Goal: Task Accomplishment & Management: Complete application form

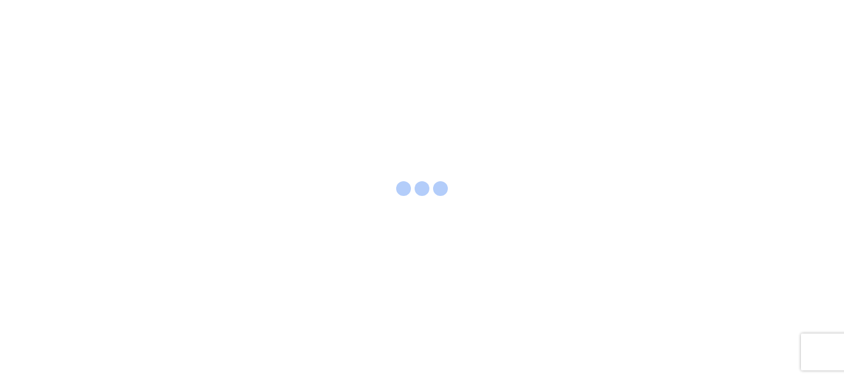
select select "FULL"
select select "US"
select select "LBS"
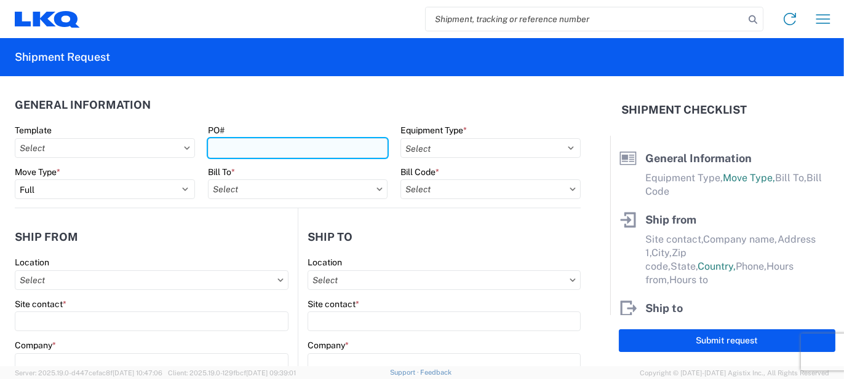
click at [293, 139] on input "PO#" at bounding box center [298, 148] width 180 height 20
type input "b"
type input "BO458052"
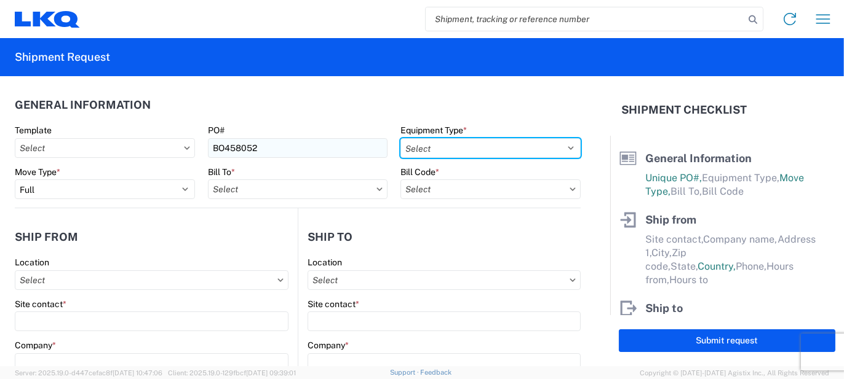
select select "STDV"
click at [400, 138] on select "Select 53’ Dry Van Flatbed Dropdeck (van) Lowboy (flatbed) Rail" at bounding box center [490, 148] width 180 height 20
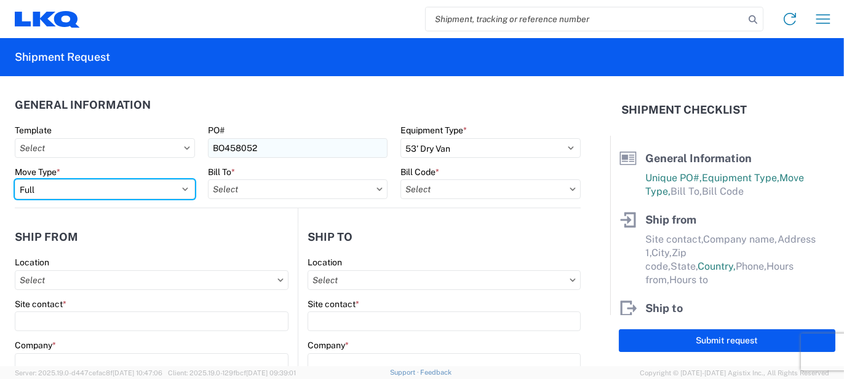
select select "PARTIAL_TL"
click at [15, 180] on select "Select Full Partial TL" at bounding box center [105, 190] width 180 height 20
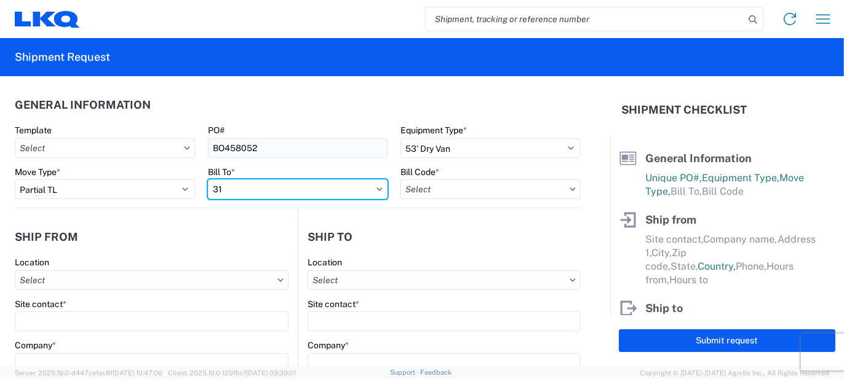
type input "3"
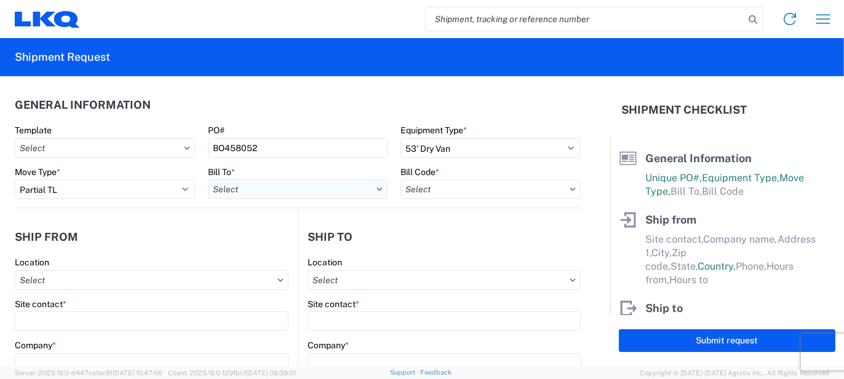
click at [335, 190] on input "text" at bounding box center [298, 190] width 180 height 20
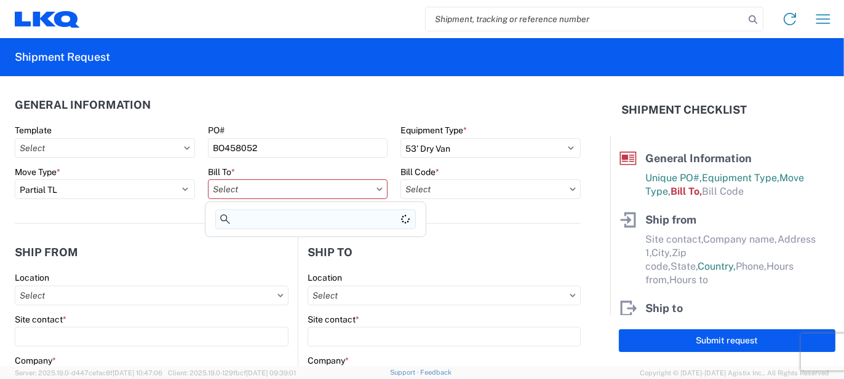
click at [245, 219] on input at bounding box center [315, 220] width 200 height 20
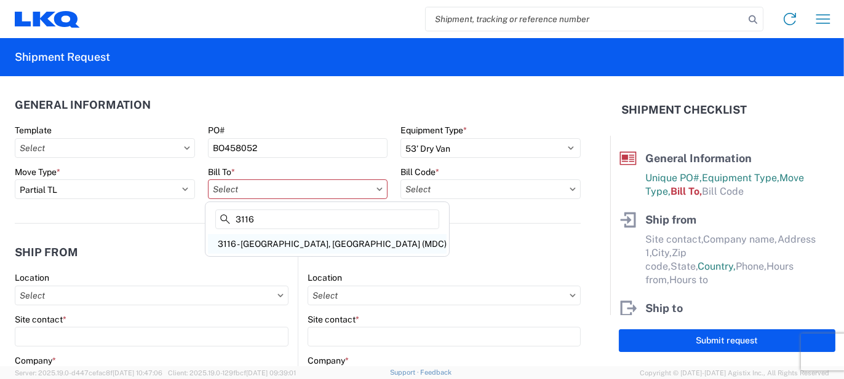
type input "3116"
click at [269, 241] on div "3116 - [GEOGRAPHIC_DATA], [GEOGRAPHIC_DATA] (MDC)" at bounding box center [327, 244] width 239 height 20
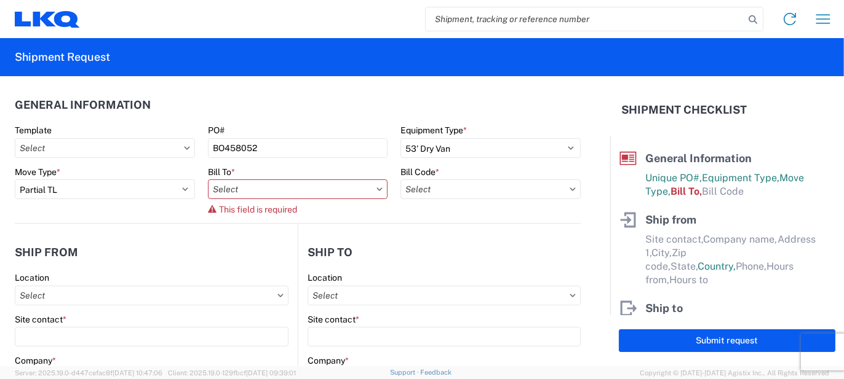
type input "3116 - [GEOGRAPHIC_DATA], [GEOGRAPHIC_DATA] (MDC)"
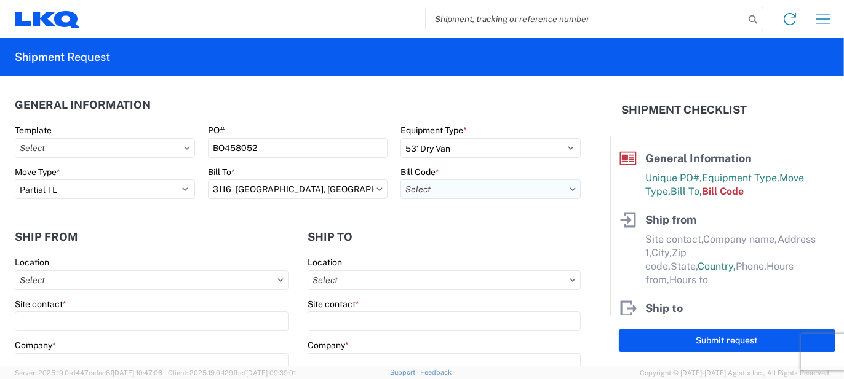
click at [448, 187] on input "text" at bounding box center [490, 190] width 180 height 20
click at [463, 218] on input at bounding box center [505, 220] width 200 height 20
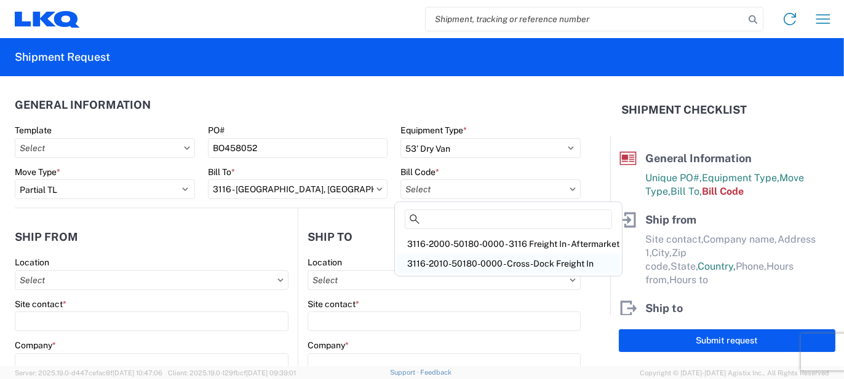
click at [477, 258] on div "3116-2010-50180-0000 - Cross-Dock Freight In" at bounding box center [508, 264] width 222 height 20
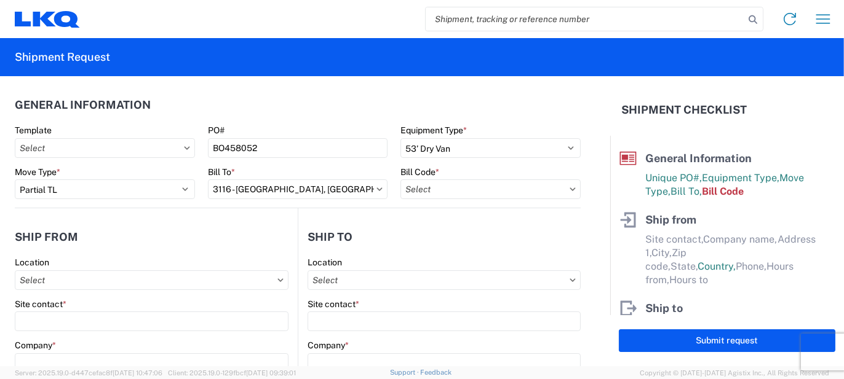
type input "3116-2010-50180-0000 - Cross-Dock Freight In"
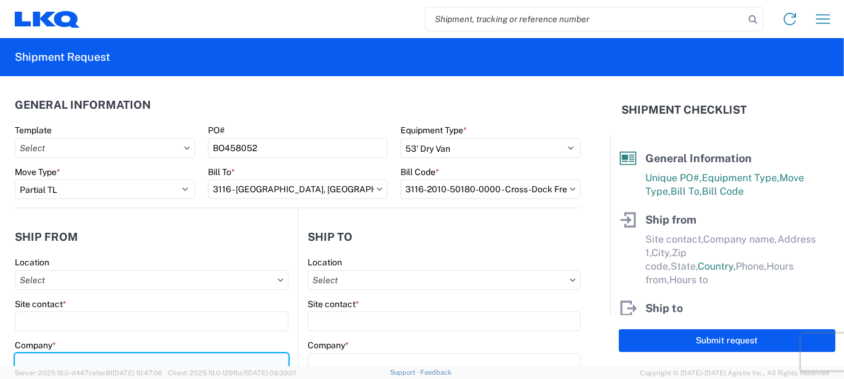
click at [63, 360] on input "Company *" at bounding box center [152, 364] width 274 height 20
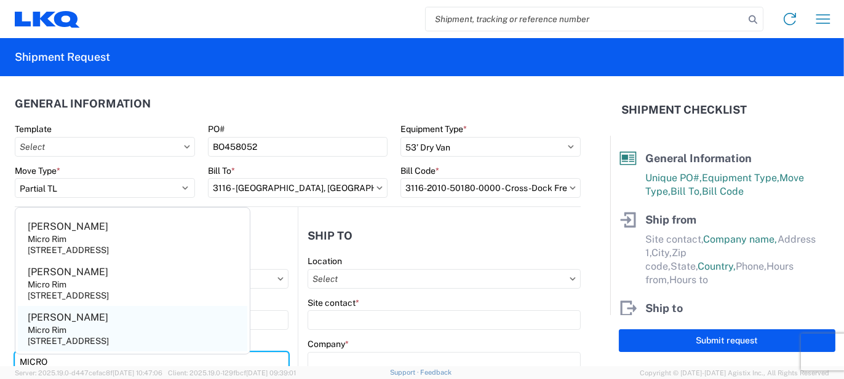
type input "MICRO"
click at [58, 328] on div "Micro Rim" at bounding box center [47, 330] width 39 height 11
type input "[PERSON_NAME]"
type input "Micro Rim"
type input "12800 E. 10 Mile"
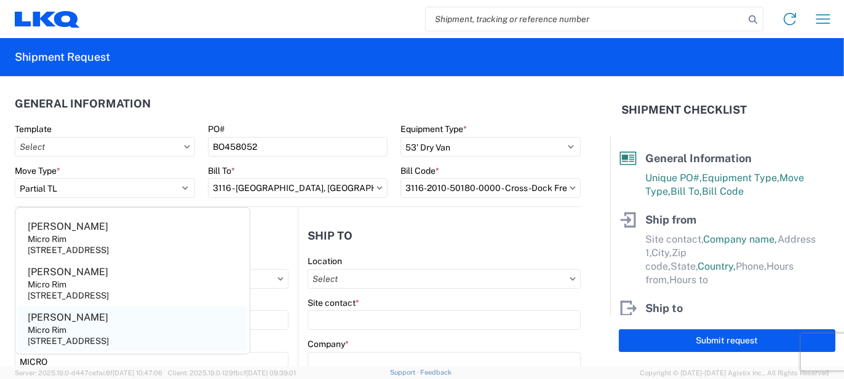
type input "[PERSON_NAME]"
type input "48089"
select select "MI"
type input "[EMAIL_ADDRESS][DOMAIN_NAME]"
type input "[PHONE_NUMBER]"
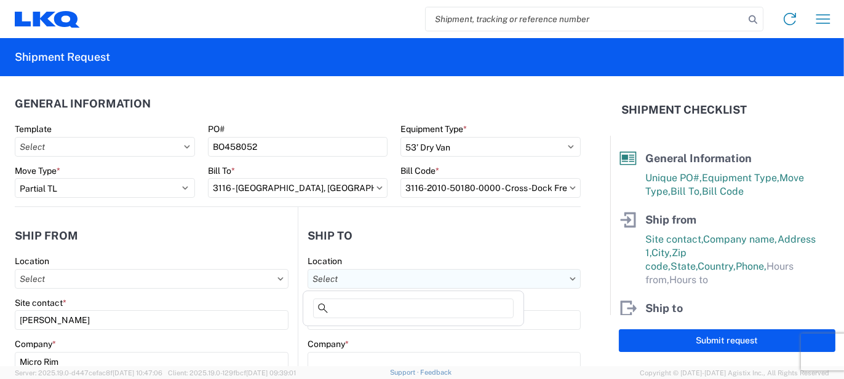
click at [404, 282] on input "text" at bounding box center [443, 279] width 273 height 20
type input "3051"
click at [354, 327] on div "3051 - Alsip" at bounding box center [413, 333] width 215 height 20
type input "3051 - Alsip"
type input "3051 Alsip"
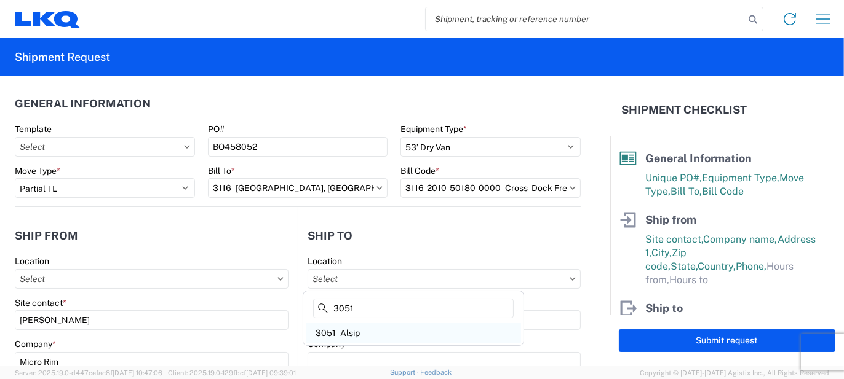
type input "[STREET_ADDRESS]"
type input "Alsip"
type input "60803"
select select "US"
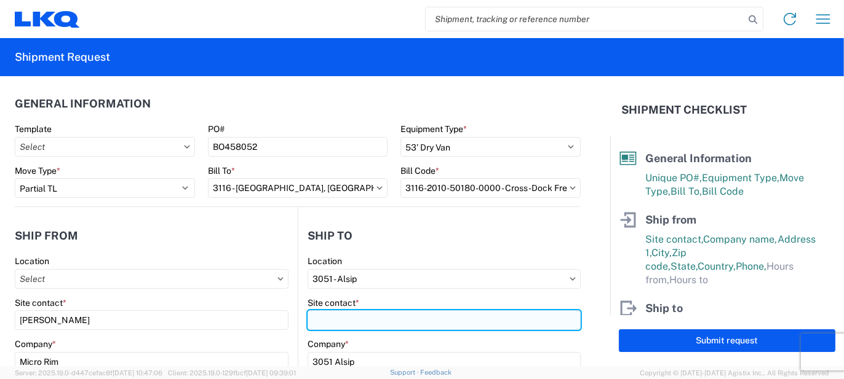
click at [350, 320] on input "Site contact *" at bounding box center [443, 321] width 273 height 20
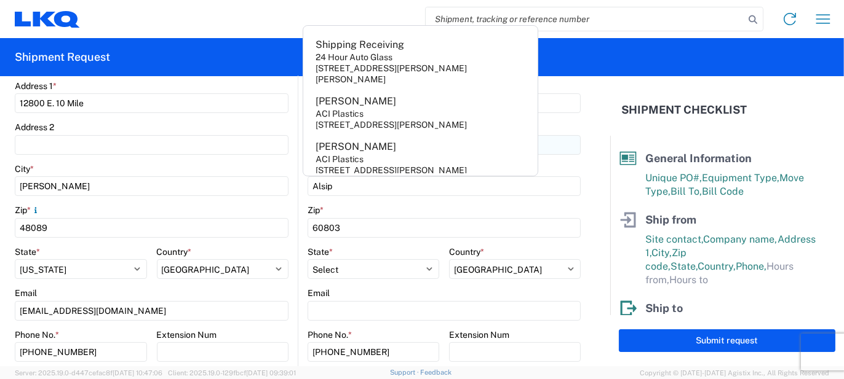
scroll to position [309, 0]
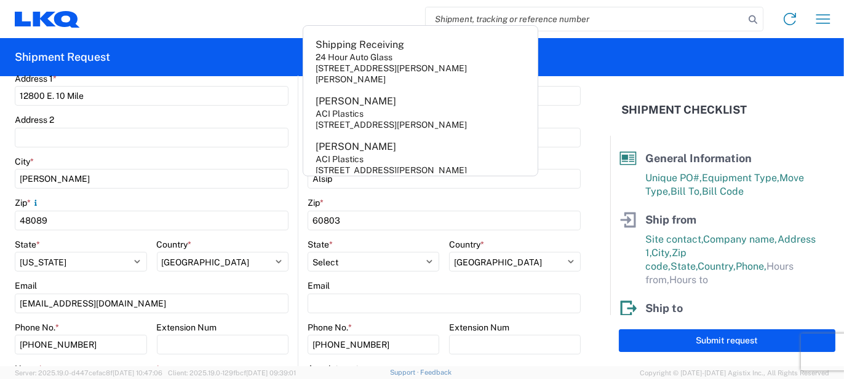
click at [298, 291] on main "3051 Location 3051 - [GEOGRAPHIC_DATA] Site contact * Company * 3051 Alsip Addr…" at bounding box center [439, 190] width 282 height 485
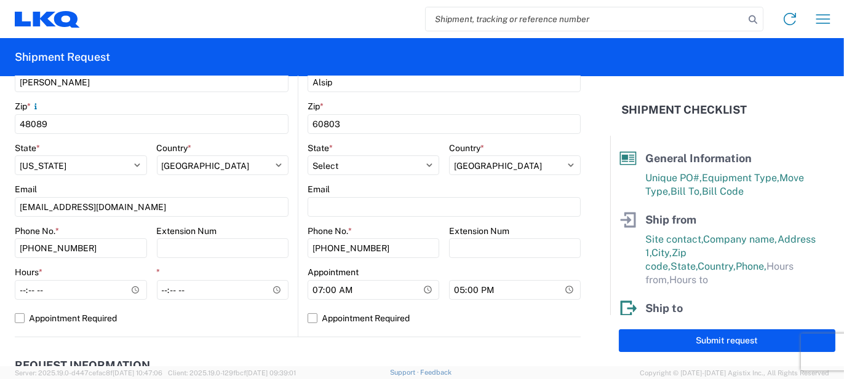
scroll to position [432, 0]
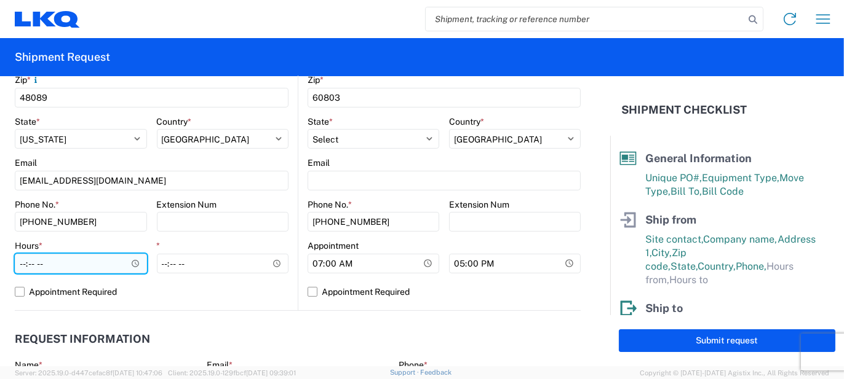
click at [89, 266] on input "Hours *" at bounding box center [81, 264] width 132 height 20
type input "07:00"
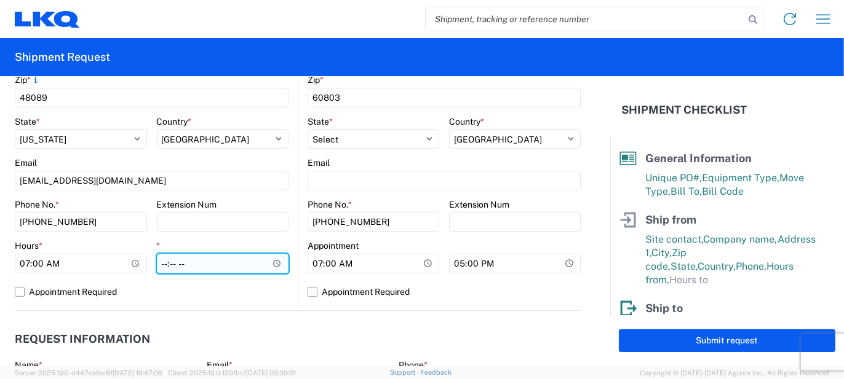
click at [162, 262] on input "*" at bounding box center [223, 264] width 132 height 20
type input "15:30"
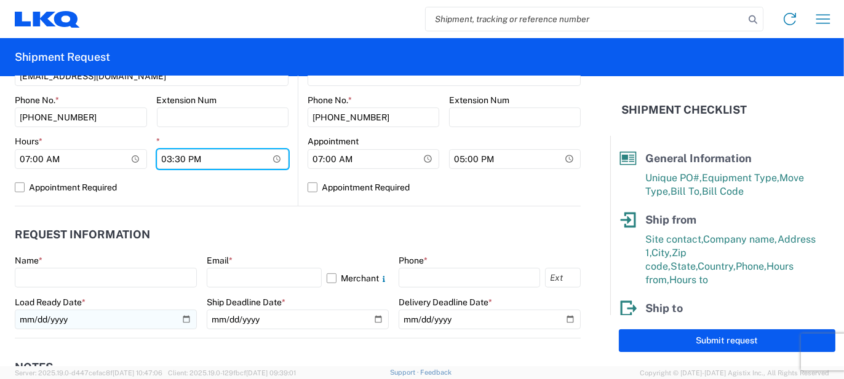
scroll to position [555, 0]
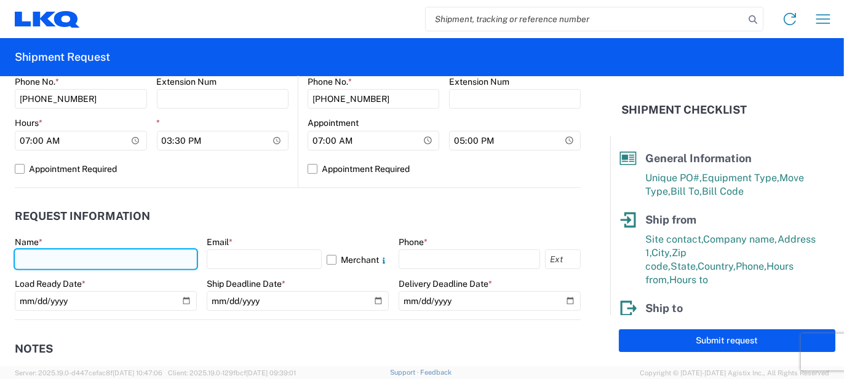
click at [129, 258] on input "text" at bounding box center [106, 260] width 182 height 20
type input "[PERSON_NAME]"
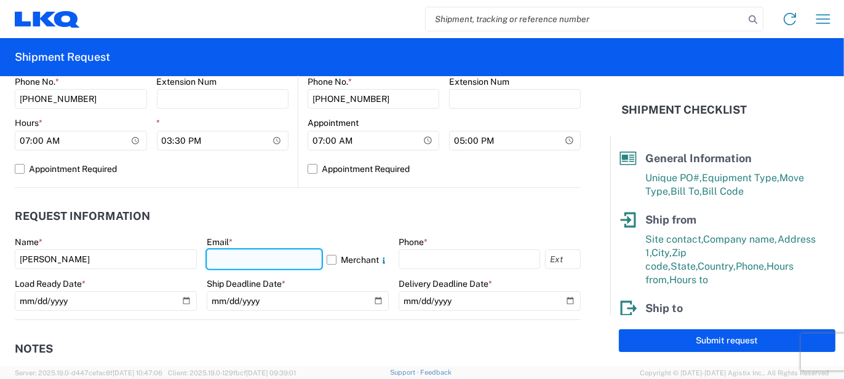
click at [207, 261] on input "text" at bounding box center [264, 260] width 115 height 20
type input "M"
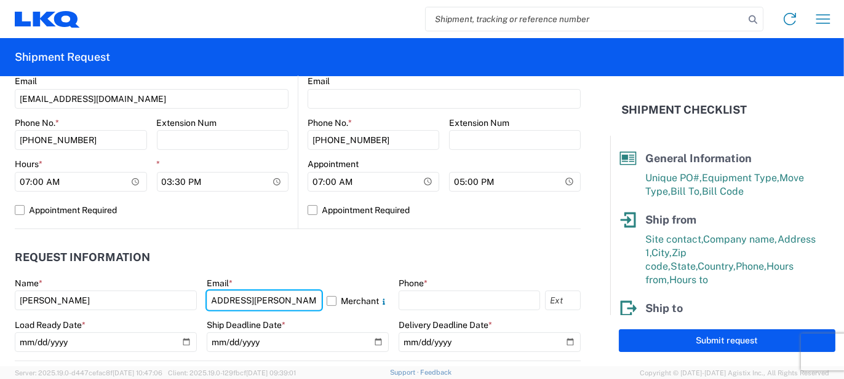
scroll to position [493, 0]
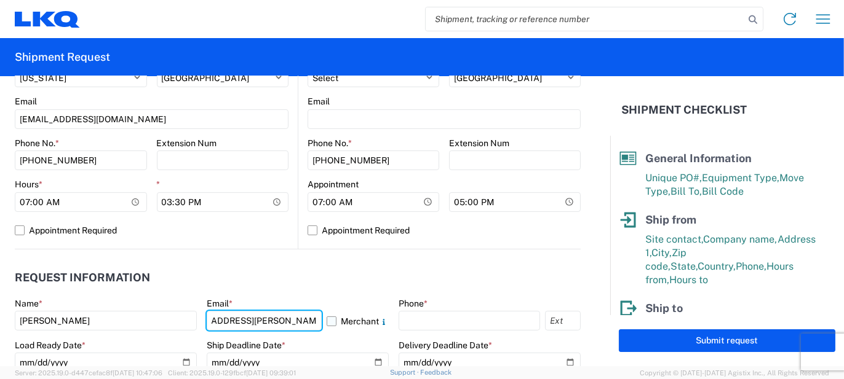
type input "[EMAIL_ADDRESS][PERSON_NAME][DOMAIN_NAME]"
click at [326, 327] on label "Merchant" at bounding box center [357, 321] width 62 height 20
click at [0, 0] on input "Merchant" at bounding box center [0, 0] width 0 height 0
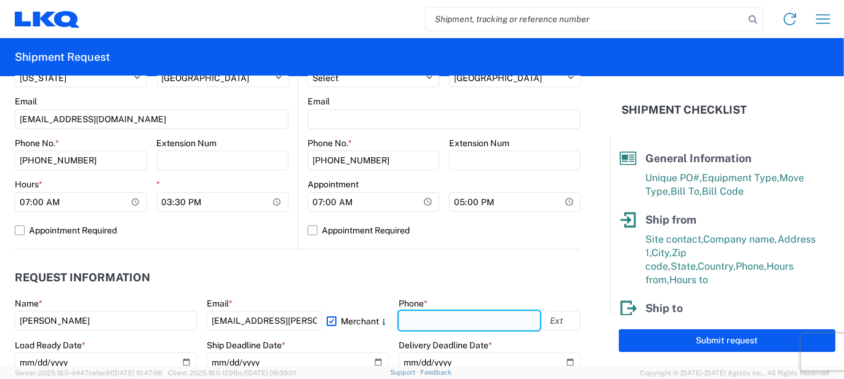
click at [430, 317] on input "text" at bounding box center [468, 321] width 141 height 20
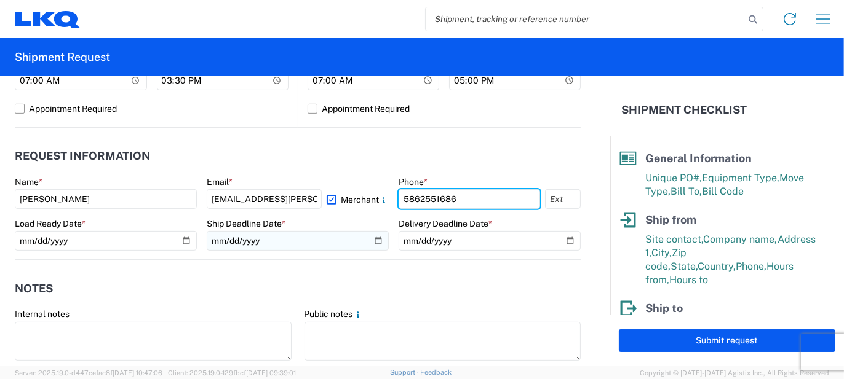
scroll to position [616, 0]
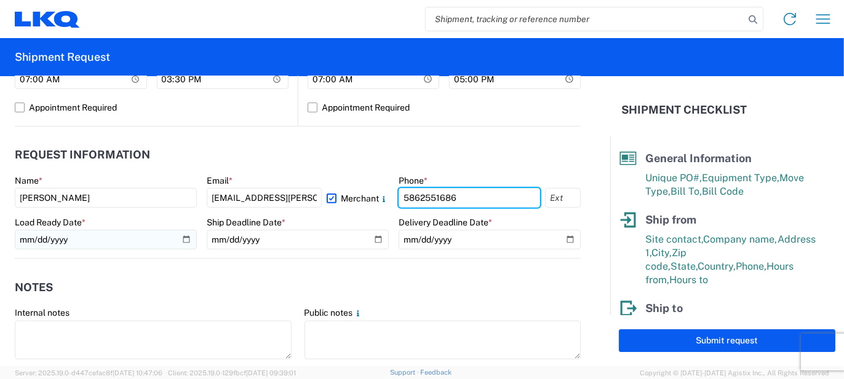
type input "5862551686"
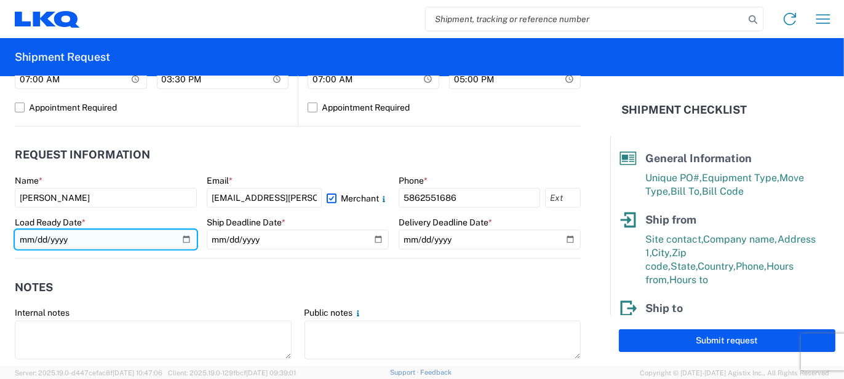
click at [162, 237] on input "date" at bounding box center [106, 240] width 182 height 20
click at [178, 240] on input "date" at bounding box center [106, 240] width 182 height 20
type input "[DATE]"
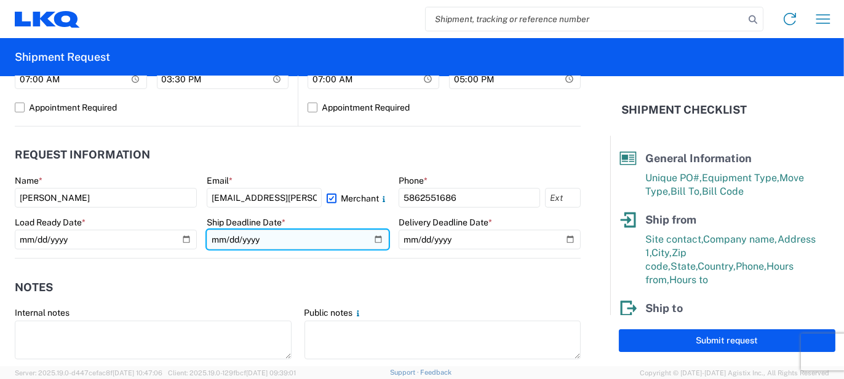
click at [376, 241] on input "date" at bounding box center [298, 240] width 182 height 20
type input "[DATE]"
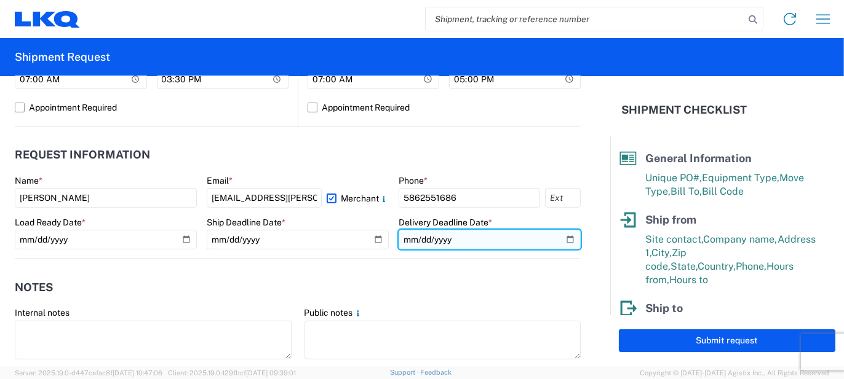
click at [560, 236] on input "date" at bounding box center [489, 240] width 182 height 20
type input "[DATE]"
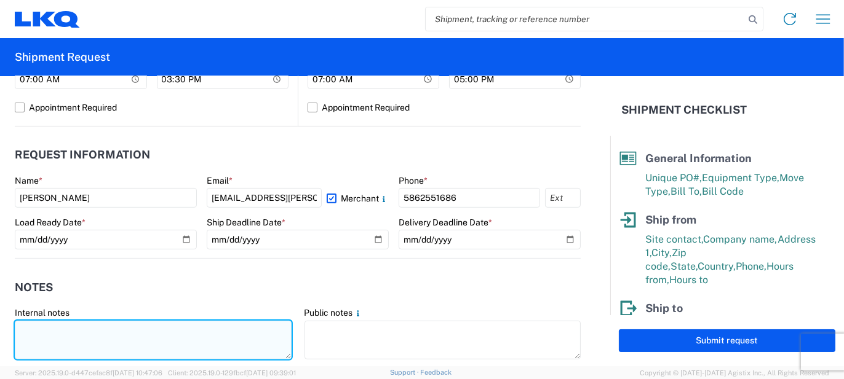
click at [85, 331] on textarea at bounding box center [153, 340] width 277 height 39
type textarea "70pcs, 13 boxes, 3 skids, 77x48x103 NEED SWING DOORS"
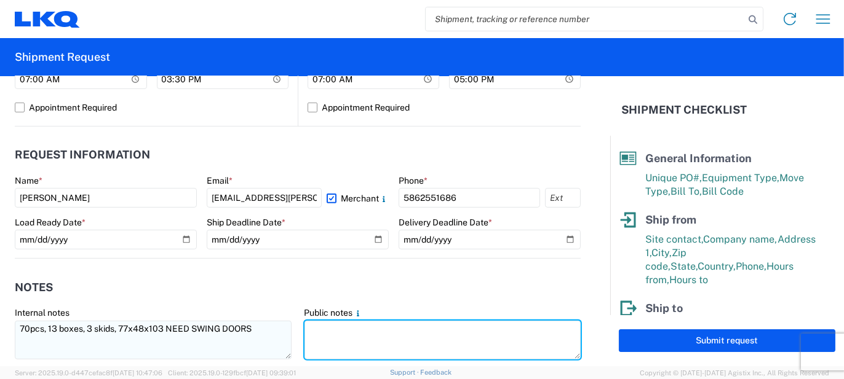
paste textarea "70pcs, 13 boxes, 3 skids, 77x48x103 NEED SWING DOORS"
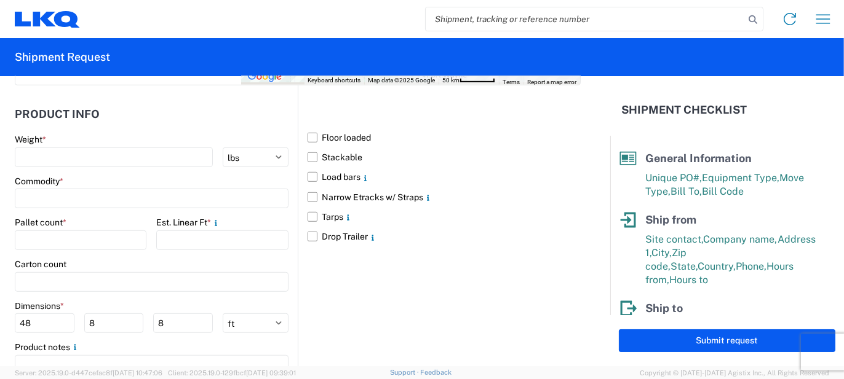
scroll to position [1047, 0]
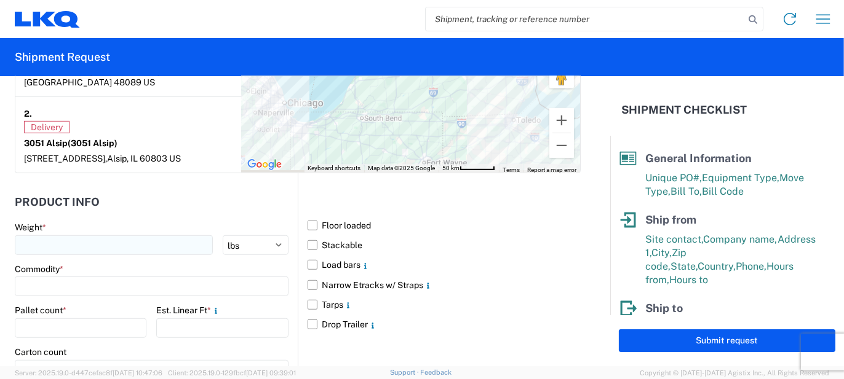
type textarea "70pcs, 13 boxes, 3 skids, 77x48x103 NEED SWING DOORS"
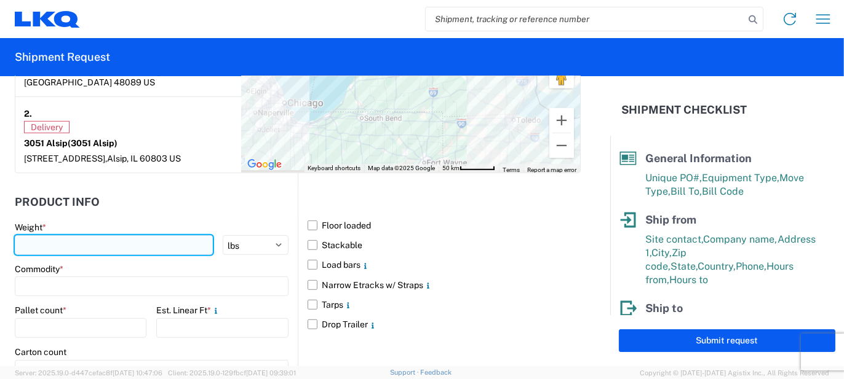
click at [70, 235] on input "number" at bounding box center [114, 245] width 198 height 20
type input "1200"
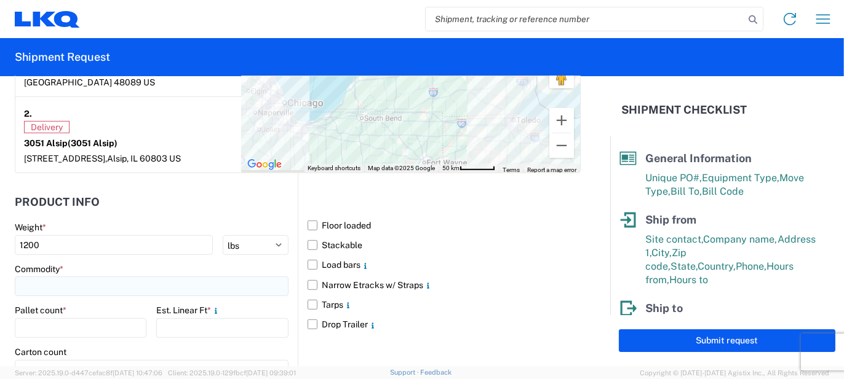
click at [60, 277] on input at bounding box center [152, 287] width 274 height 20
click at [61, 309] on input at bounding box center [125, 304] width 200 height 20
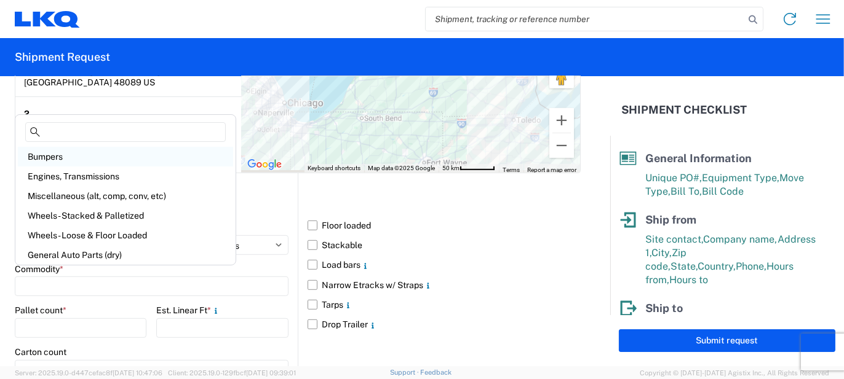
click at [61, 151] on div "Bumpers" at bounding box center [125, 157] width 215 height 20
type input "Bumpers"
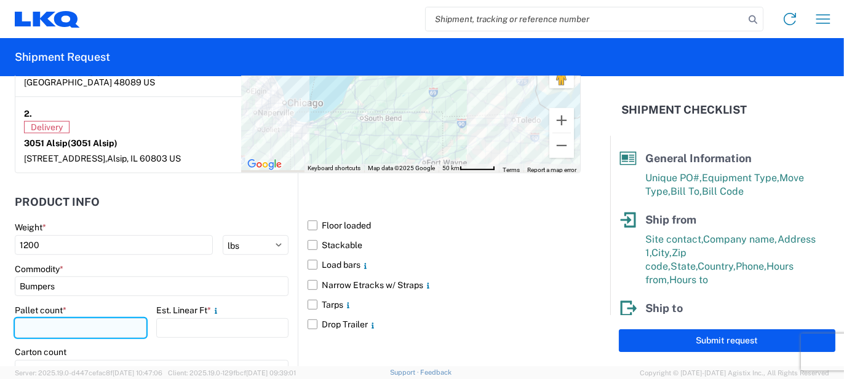
click at [103, 319] on input "number" at bounding box center [81, 329] width 132 height 20
type input "3"
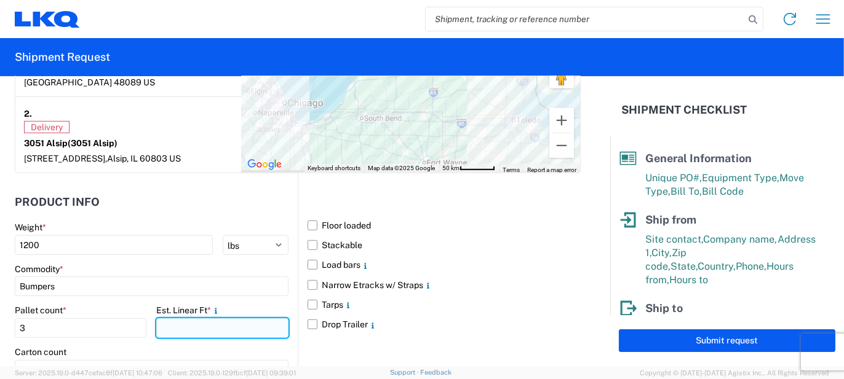
click at [170, 319] on input "number" at bounding box center [222, 329] width 132 height 20
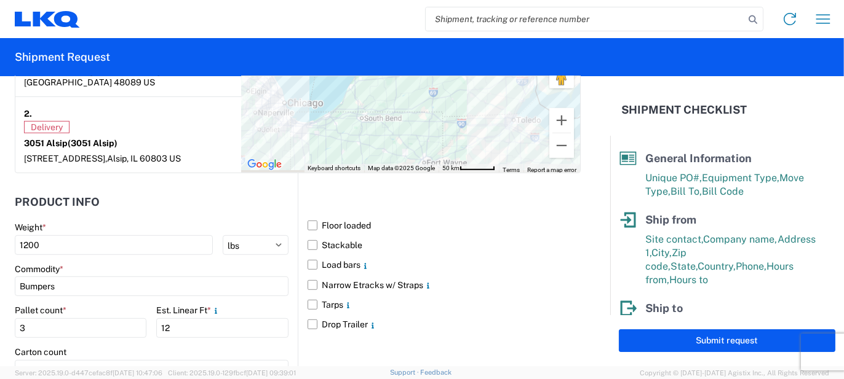
click at [125, 347] on div "Carton count" at bounding box center [152, 363] width 274 height 33
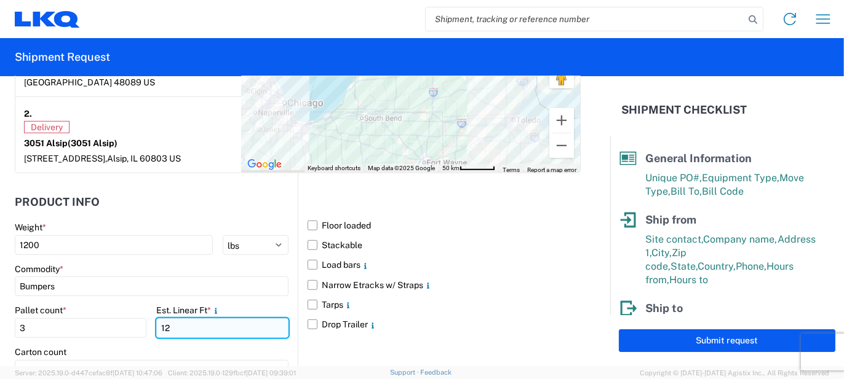
click at [170, 319] on input "12" at bounding box center [222, 329] width 132 height 20
click at [169, 319] on input "12" at bounding box center [222, 329] width 132 height 20
click at [170, 319] on input "12" at bounding box center [222, 329] width 132 height 20
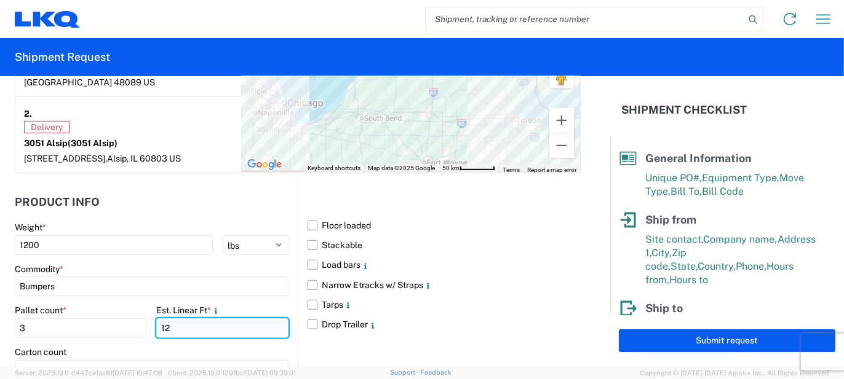
click at [170, 319] on input "12" at bounding box center [222, 329] width 132 height 20
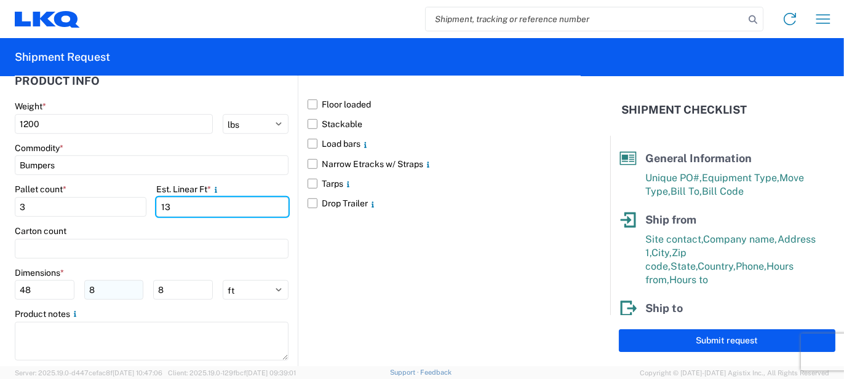
scroll to position [1169, 0]
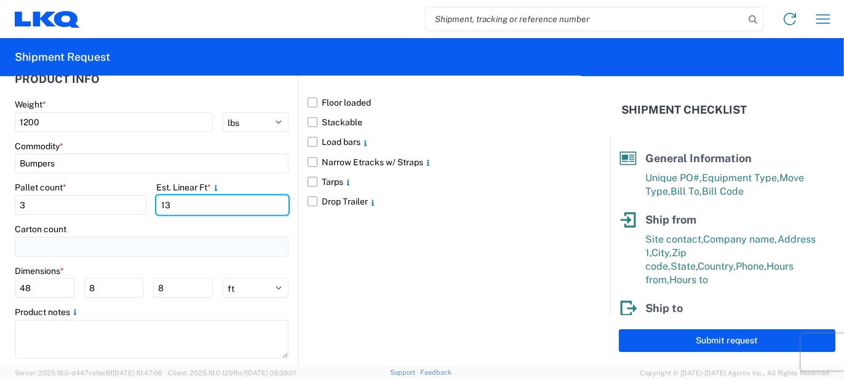
type input "13"
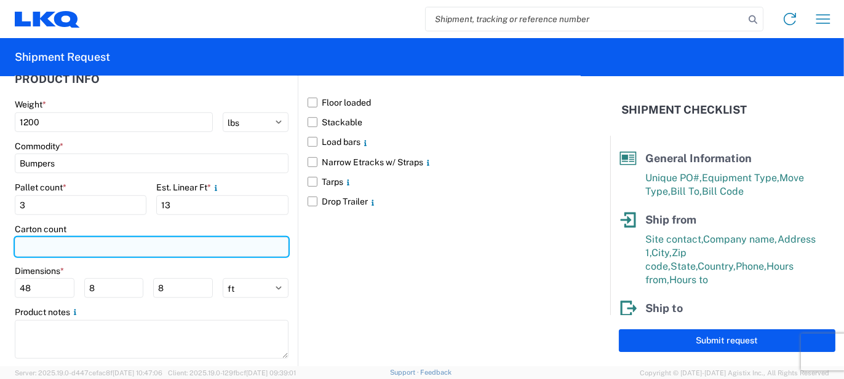
click at [77, 240] on input "number" at bounding box center [152, 247] width 274 height 20
type input "13"
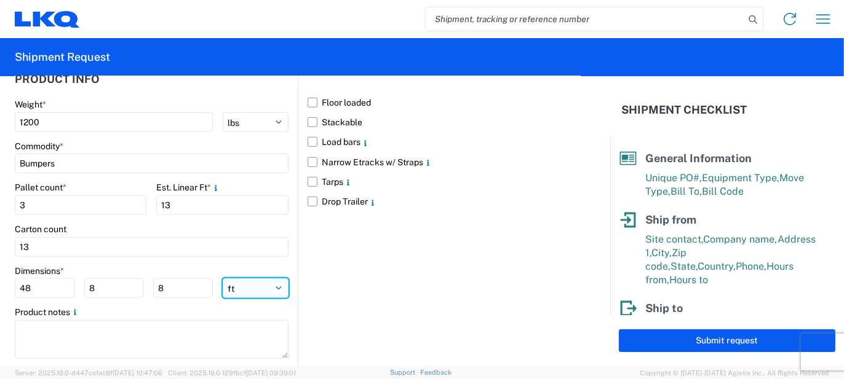
click at [271, 279] on select "ft in cm" at bounding box center [256, 289] width 66 height 20
select select "IN"
click at [223, 279] on select "ft in cm" at bounding box center [256, 289] width 66 height 20
type input "576"
type input "96"
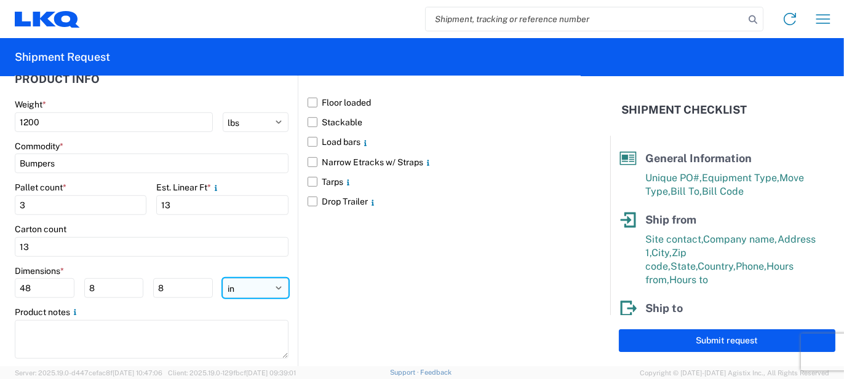
type input "96"
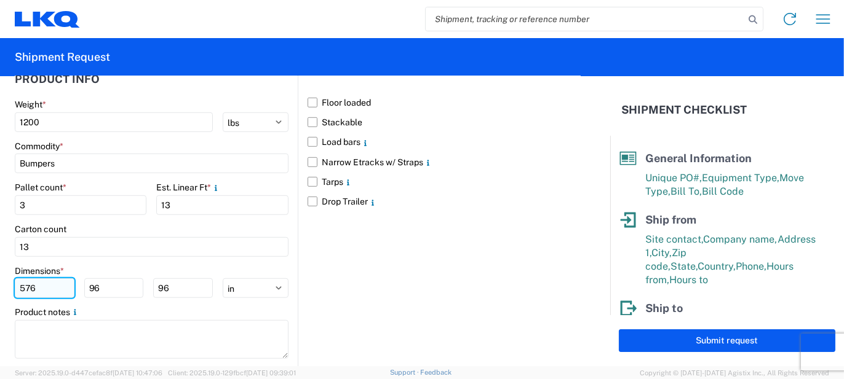
click at [56, 279] on input "576" at bounding box center [45, 289] width 60 height 20
type input "77"
click at [81, 279] on div "77 96 96" at bounding box center [114, 289] width 198 height 20
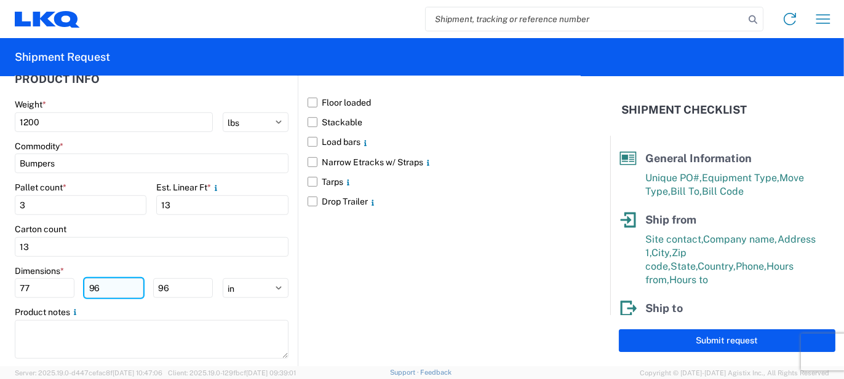
click at [89, 279] on input "96" at bounding box center [114, 289] width 60 height 20
type input "48"
click at [181, 279] on input "96" at bounding box center [183, 289] width 60 height 20
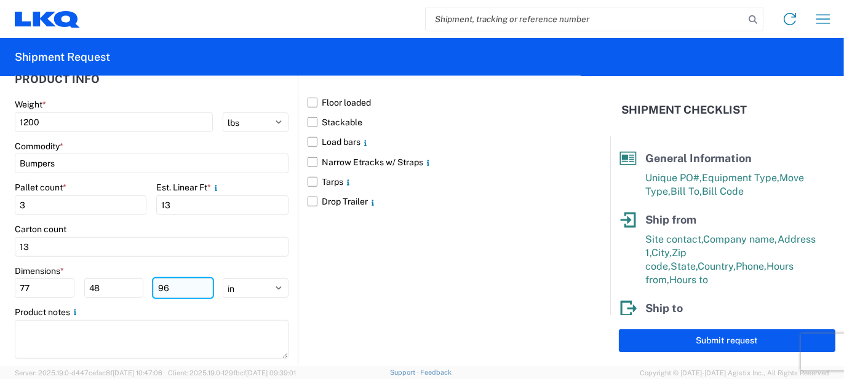
click at [181, 279] on input "96" at bounding box center [183, 289] width 60 height 20
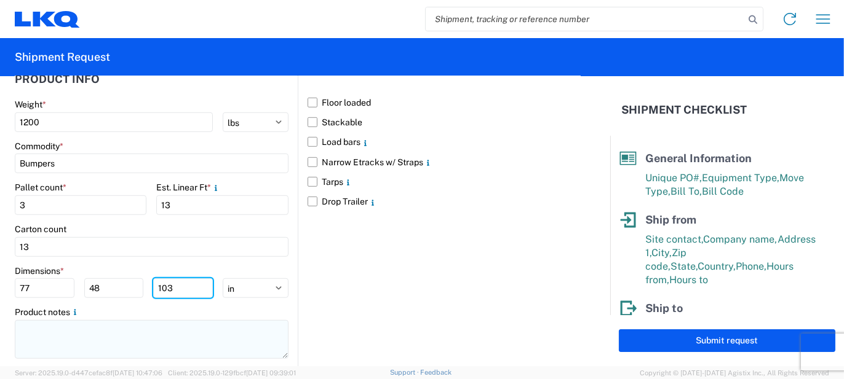
type input "103"
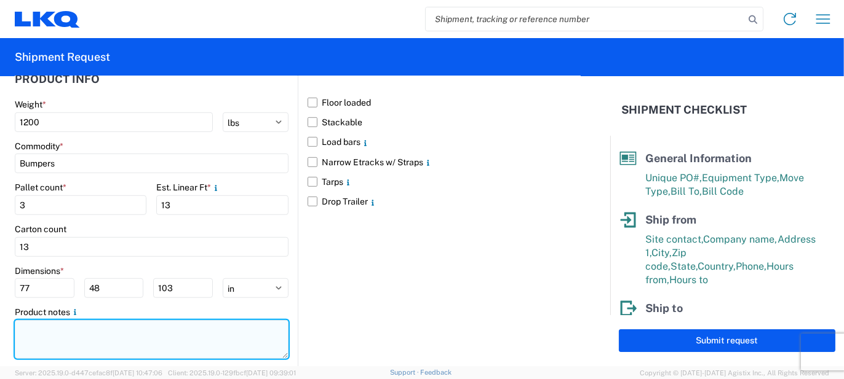
click at [149, 320] on textarea at bounding box center [152, 339] width 274 height 39
paste textarea "70pcs, 13 boxes, 3 skids, 77x48x103 NEED SWING DOORS"
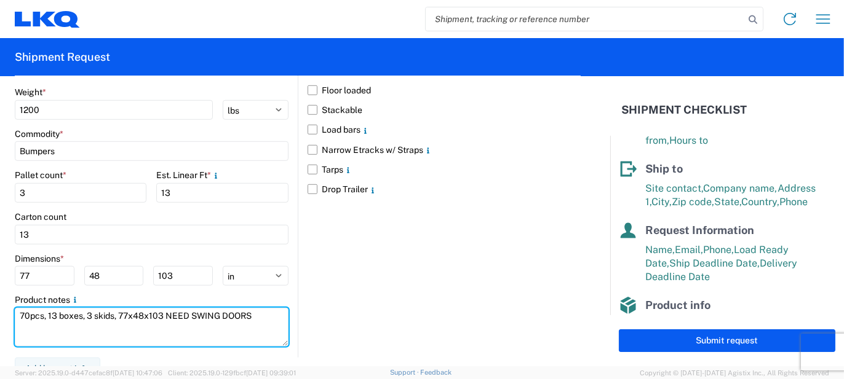
scroll to position [243, 0]
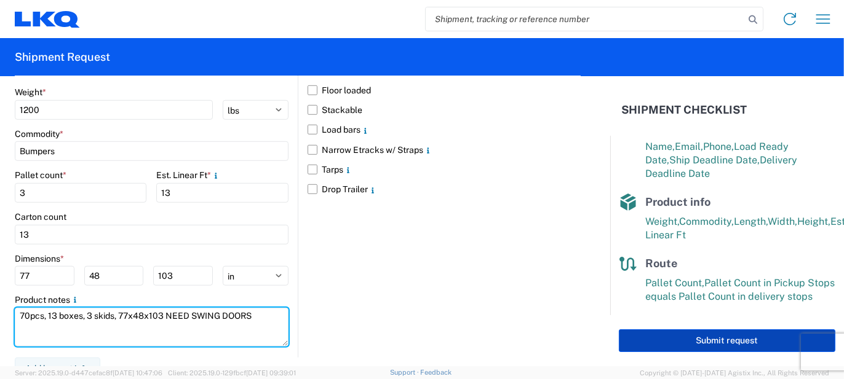
type textarea "70pcs, 13 boxes, 3 skids, 77x48x103 NEED SWING DOORS"
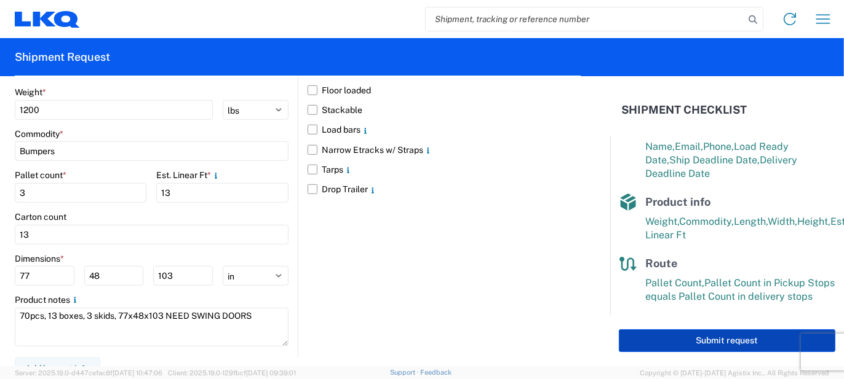
click at [652, 344] on button "Submit request" at bounding box center [727, 341] width 216 height 23
select select "US"
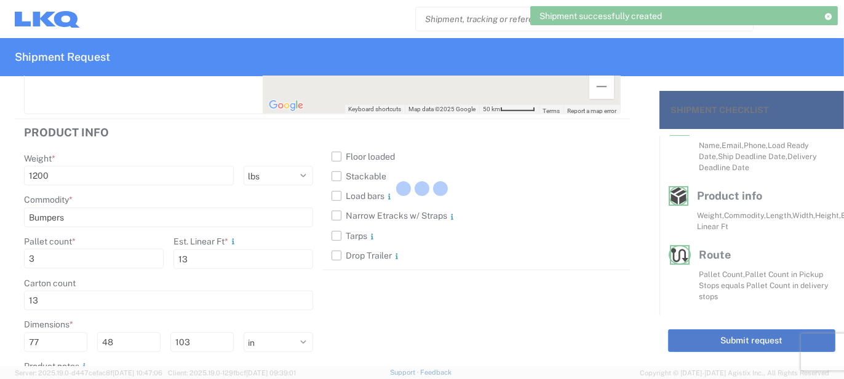
scroll to position [228, 0]
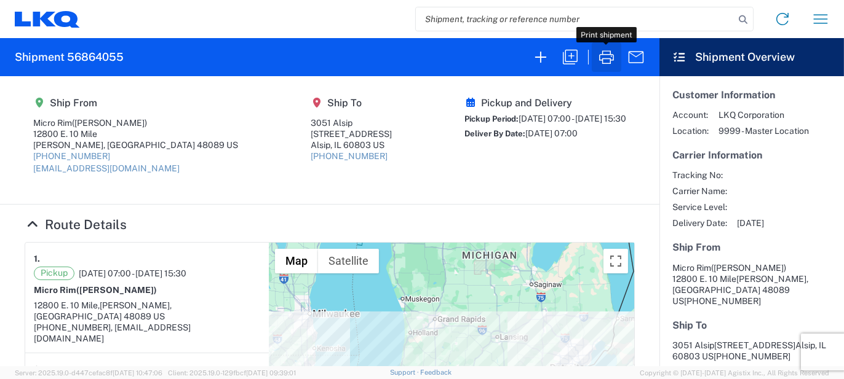
click at [601, 60] on icon "button" at bounding box center [606, 57] width 15 height 14
click at [600, 65] on icon "button" at bounding box center [606, 57] width 20 height 20
